Goal: Transaction & Acquisition: Download file/media

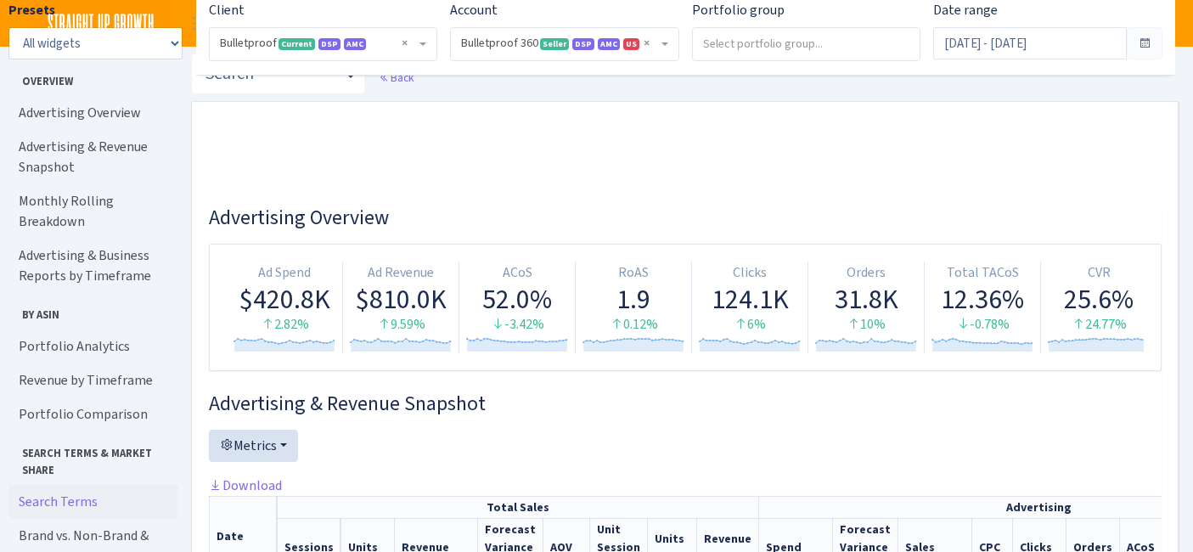
select select "3235730245795869"
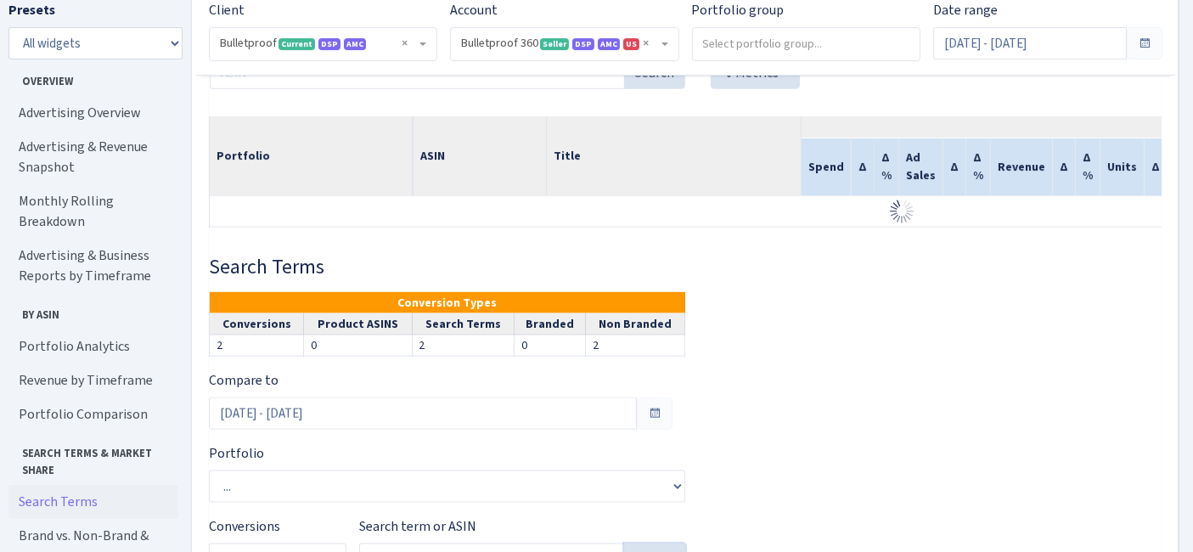
scroll to position [2231, 0]
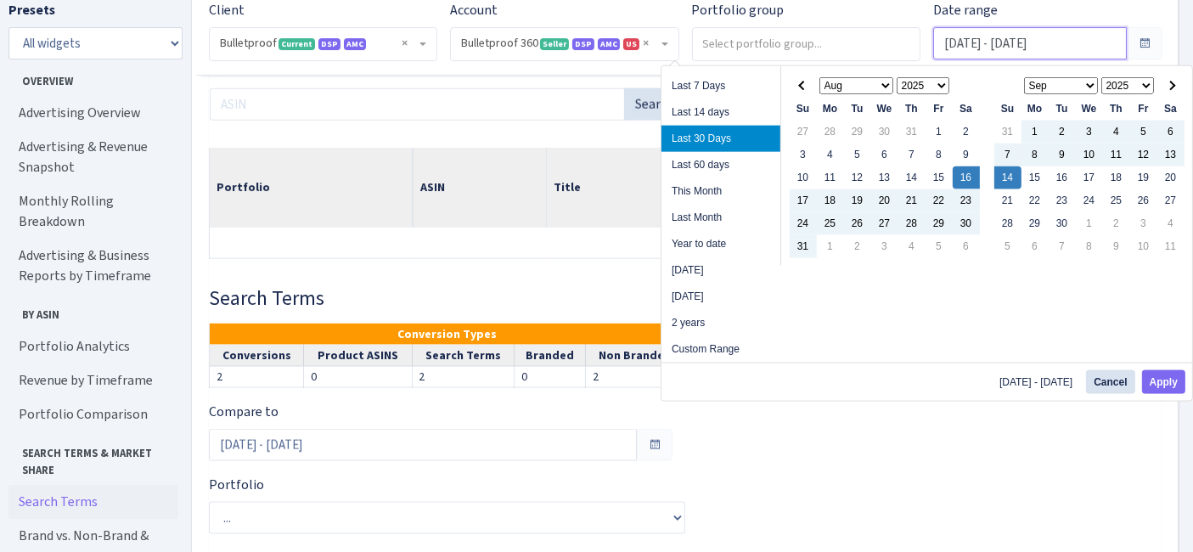
click at [1021, 35] on input "Aug 16, 2025 - Sep 14, 2025" at bounding box center [1029, 43] width 193 height 32
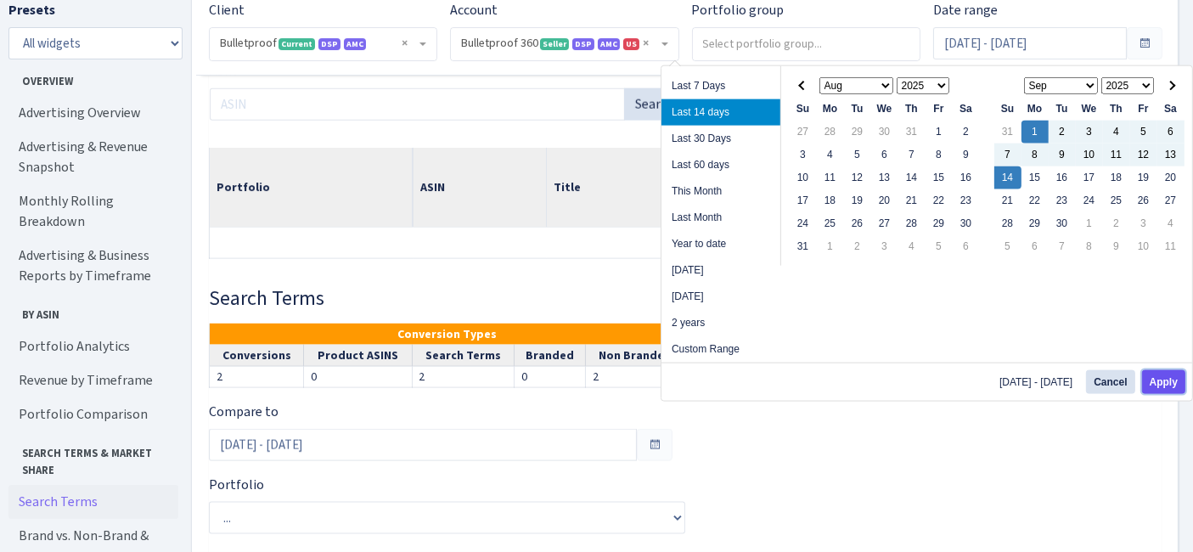
click at [1182, 386] on button "Apply" at bounding box center [1163, 382] width 43 height 24
type input "[DATE] - [DATE]"
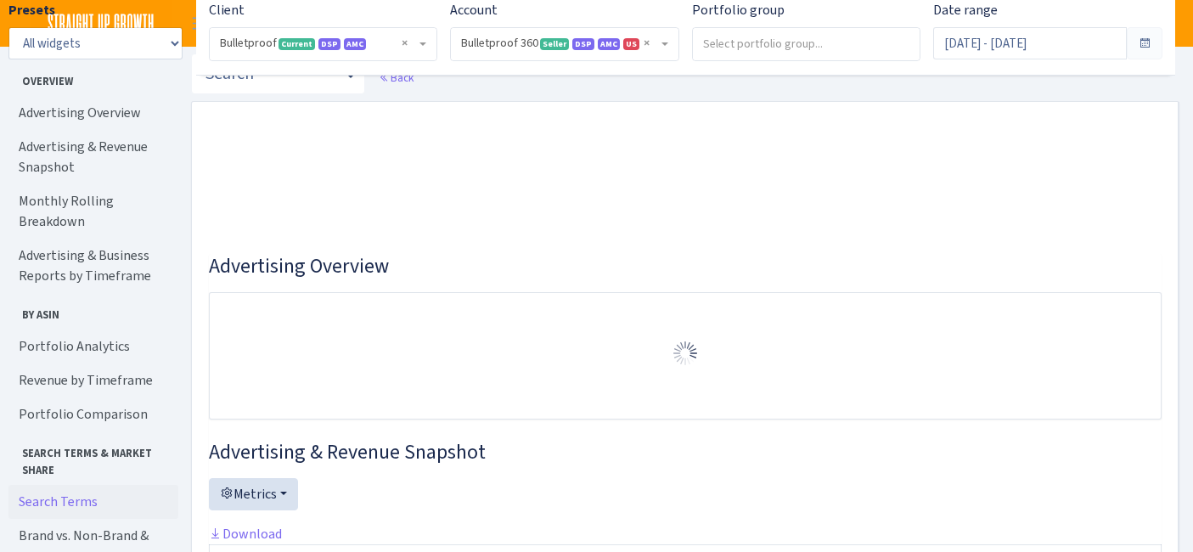
select select "3235730245795869"
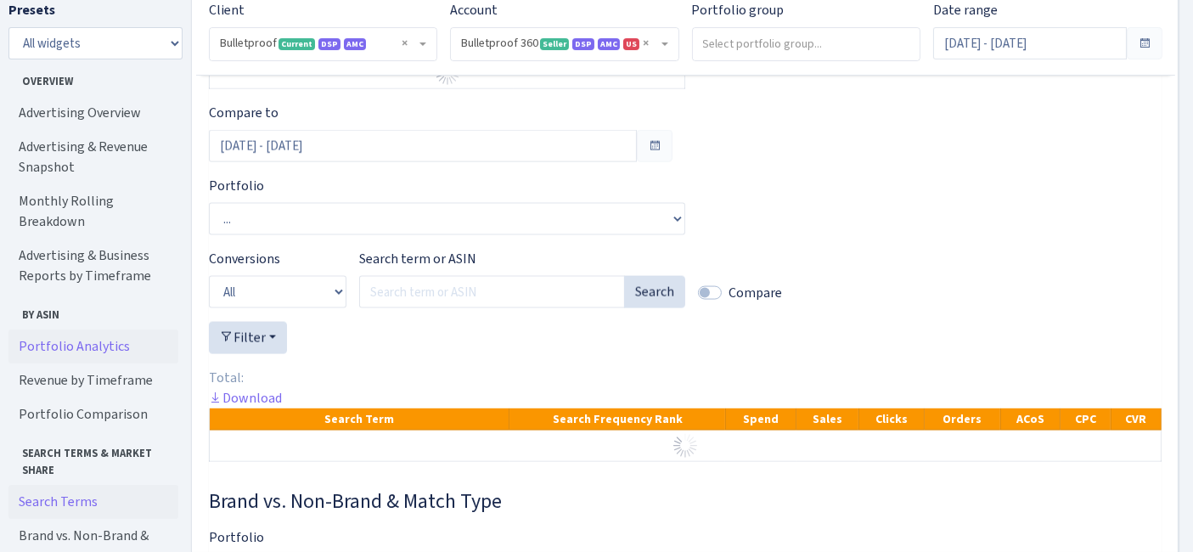
click at [115, 329] on link "Portfolio Analytics" at bounding box center [93, 346] width 170 height 34
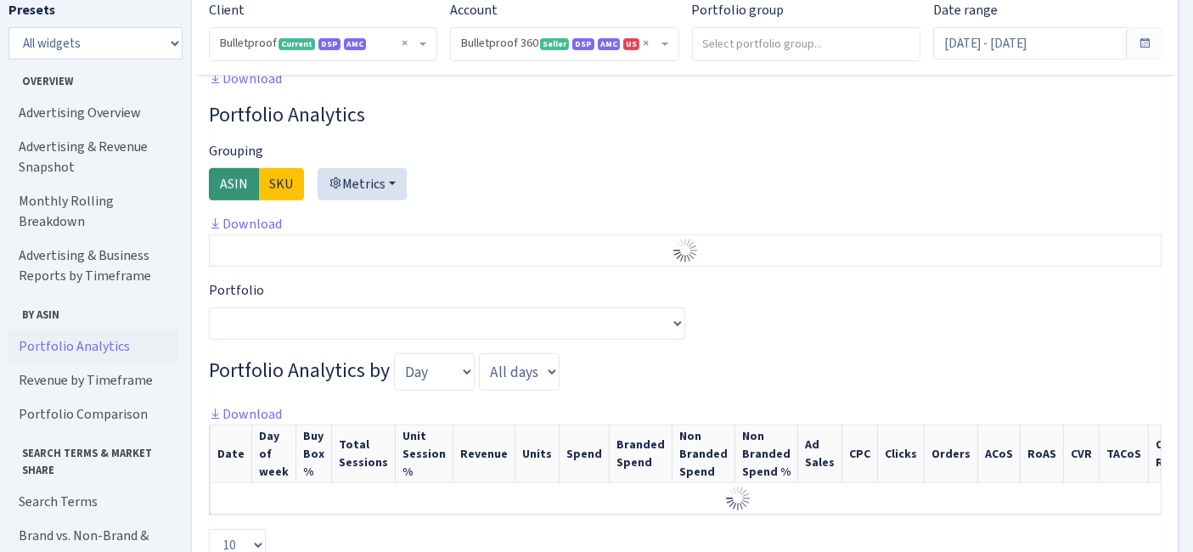
scroll to position [1266, 0]
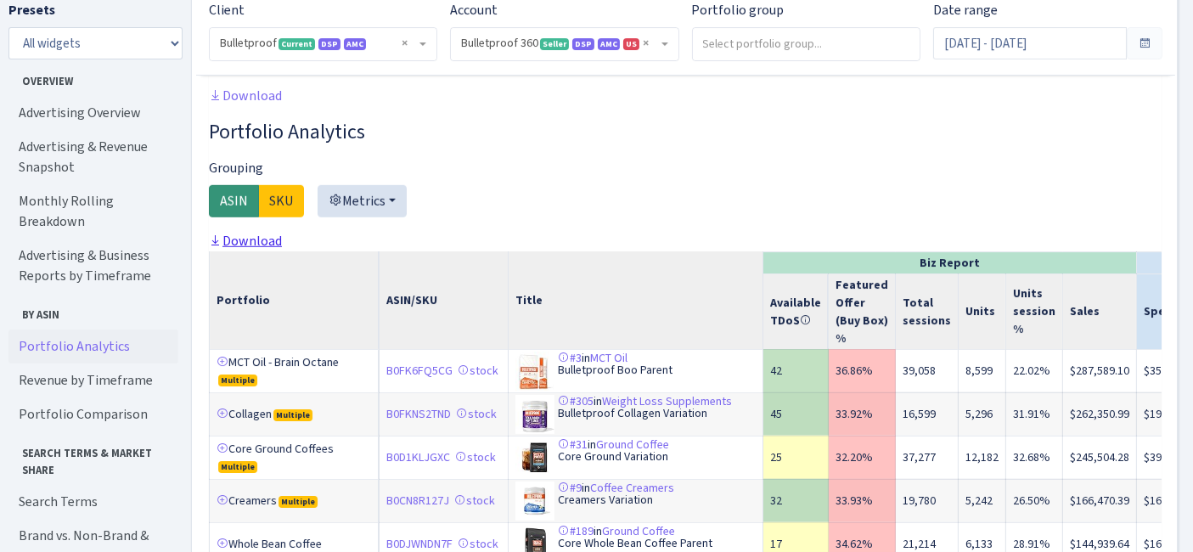
click at [265, 250] on link "Download" at bounding box center [245, 241] width 73 height 18
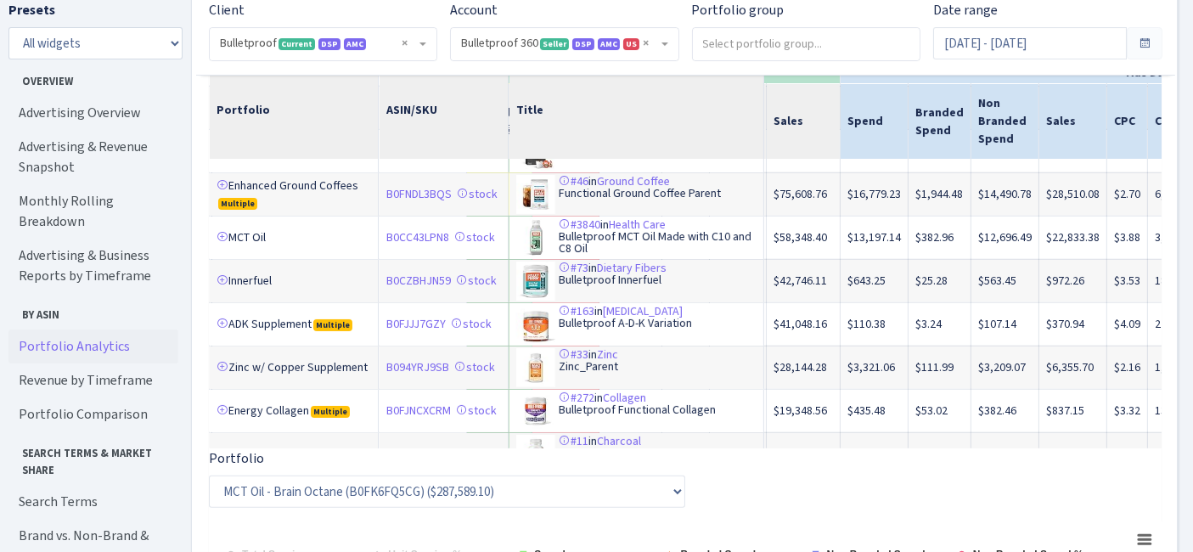
scroll to position [290, 292]
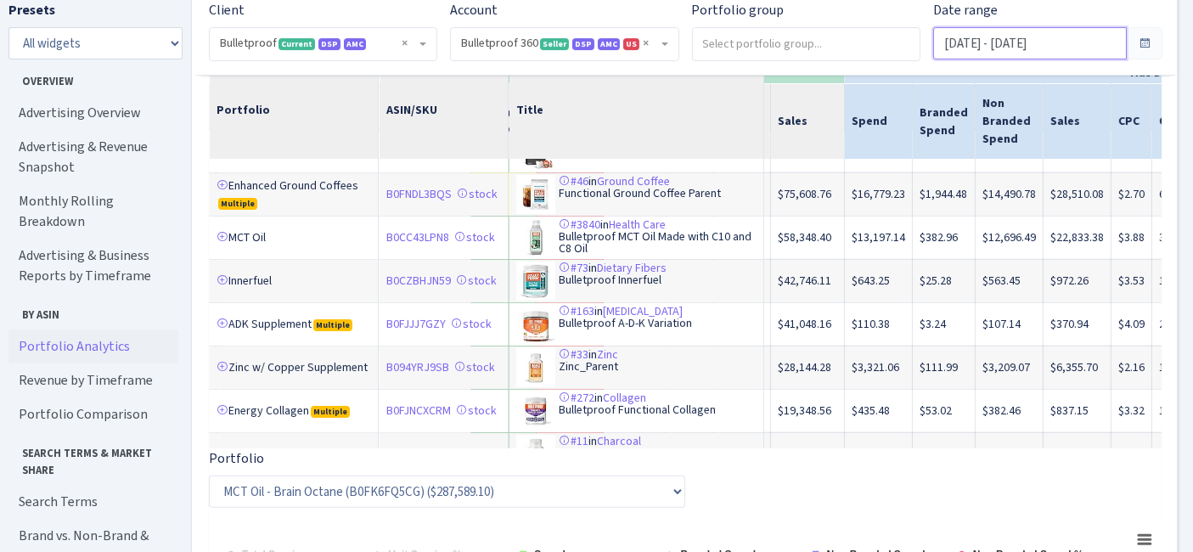
click at [1044, 35] on input "[DATE] - [DATE]" at bounding box center [1029, 43] width 193 height 32
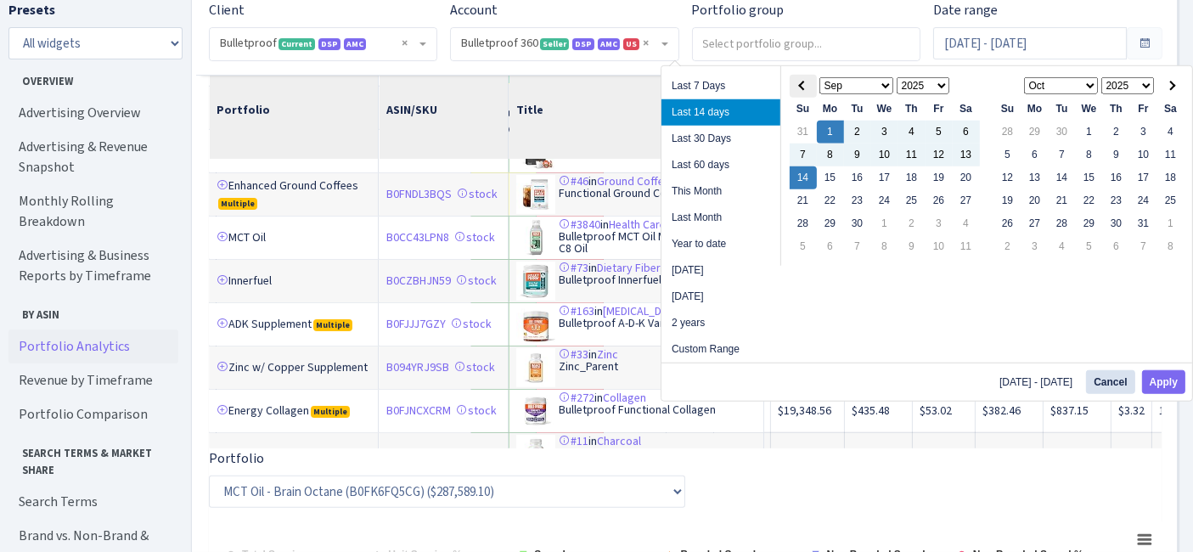
click at [802, 86] on span at bounding box center [802, 85] width 9 height 9
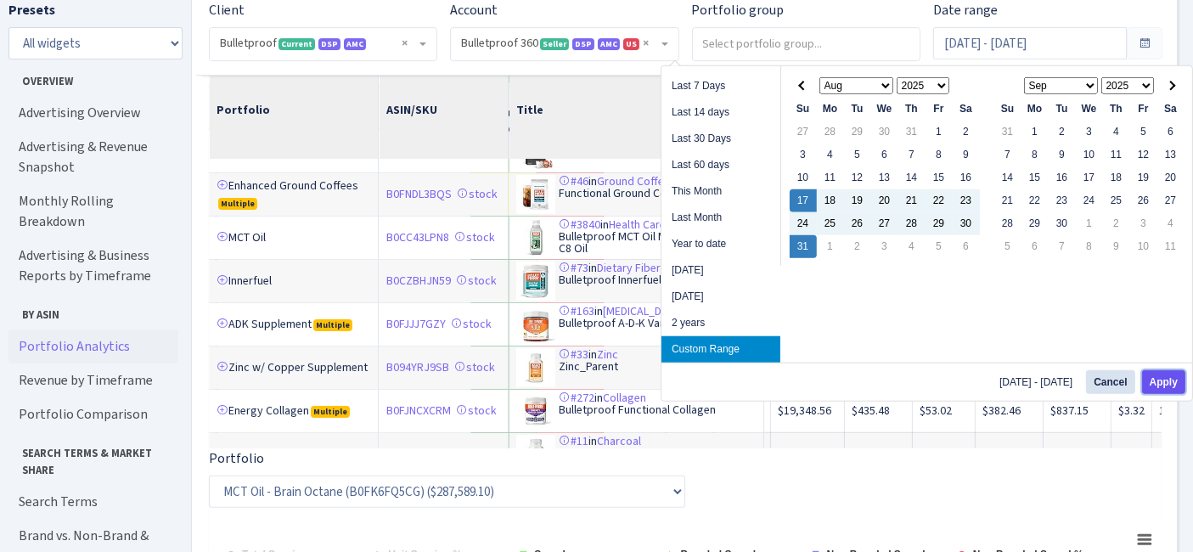
click at [1157, 379] on button "Apply" at bounding box center [1163, 382] width 43 height 24
type input "[DATE] - [DATE]"
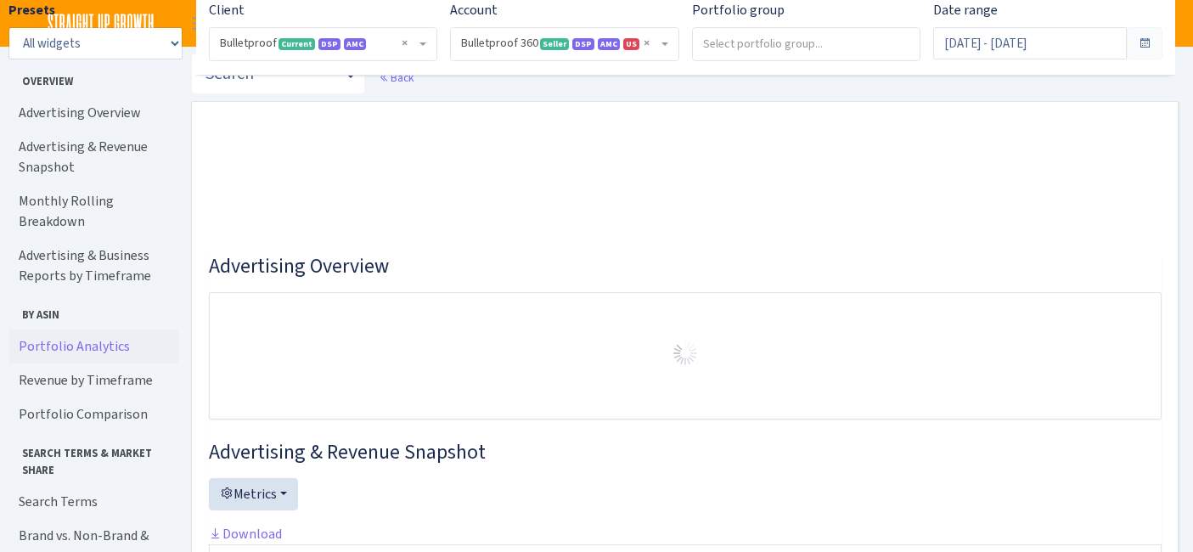
select select "3235730245795869"
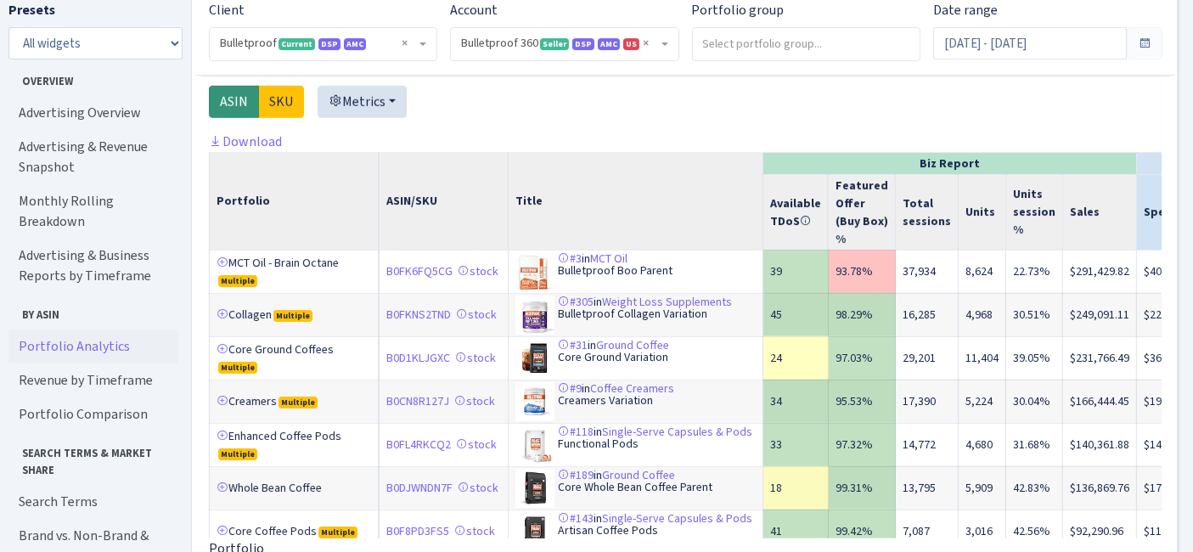
scroll to position [1351, 0]
click at [264, 150] on link "Download" at bounding box center [245, 141] width 73 height 18
